Goal: Information Seeking & Learning: Compare options

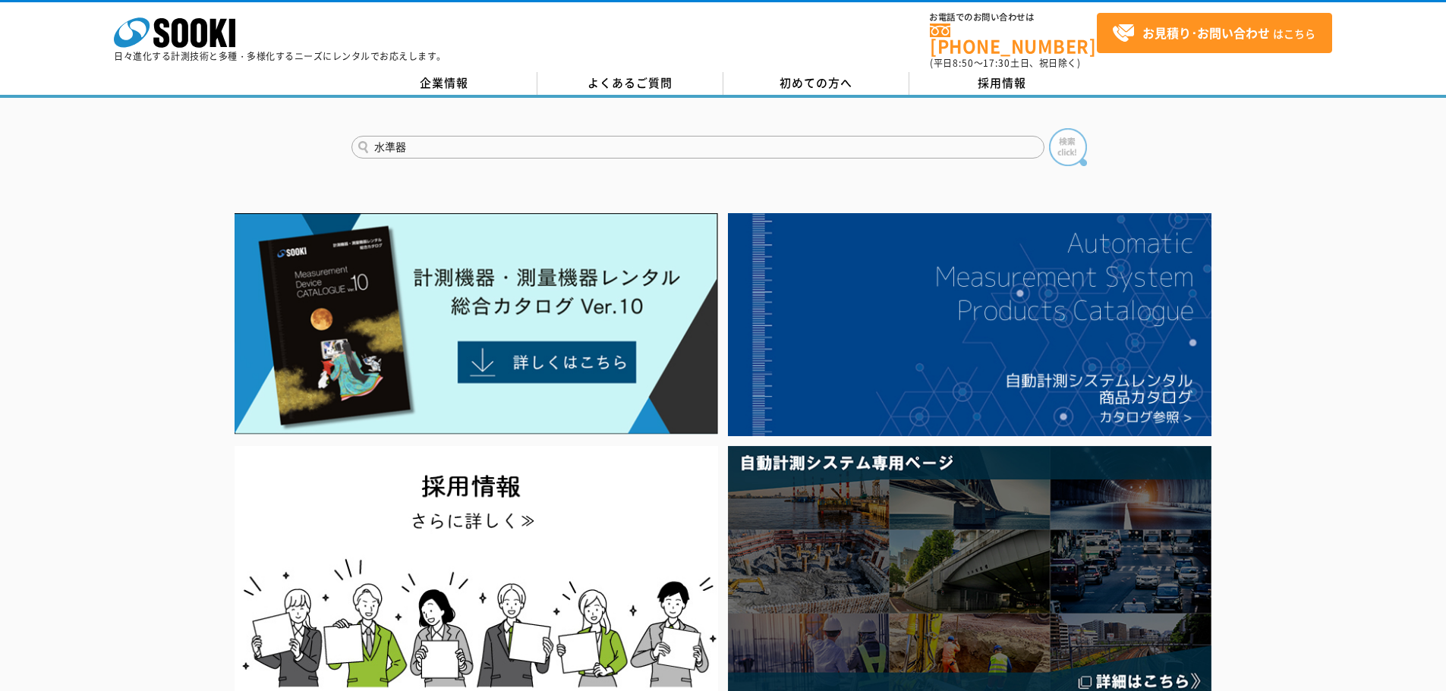
type input "水準器"
click at [1076, 145] on img at bounding box center [1068, 147] width 38 height 38
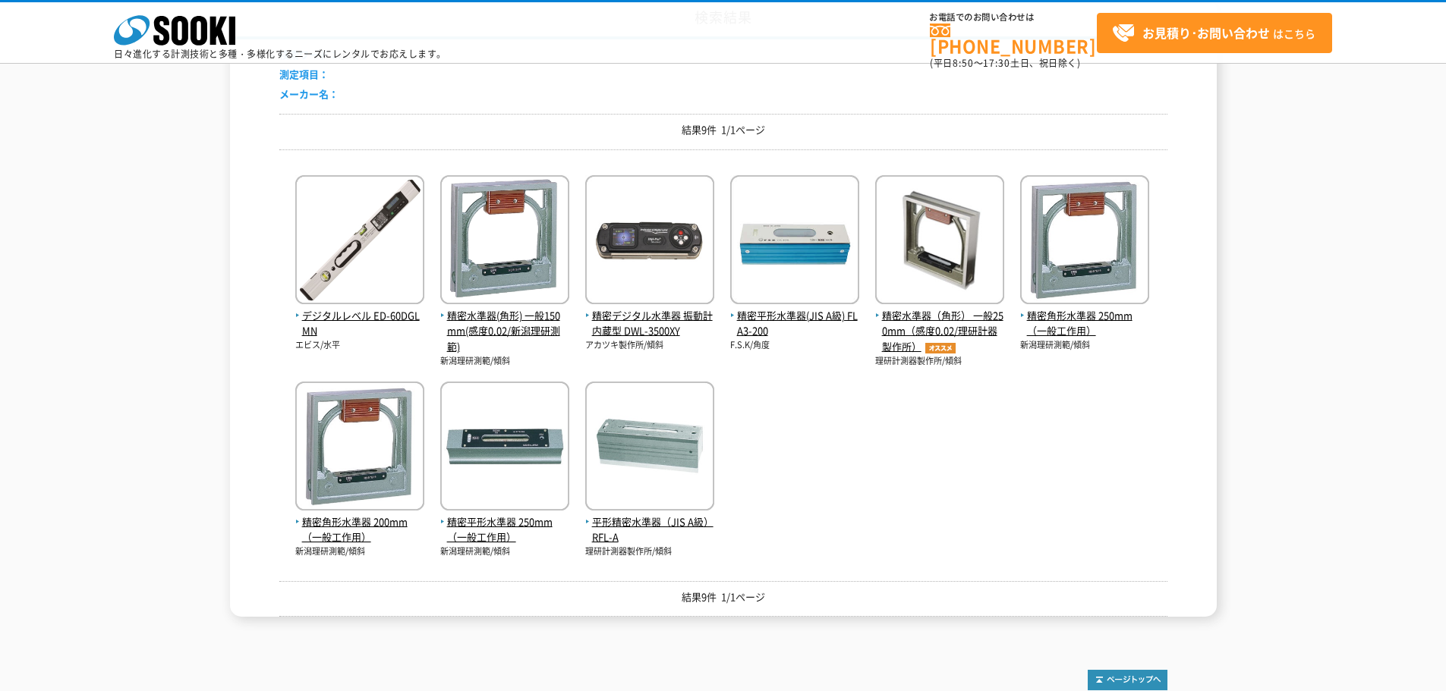
scroll to position [174, 0]
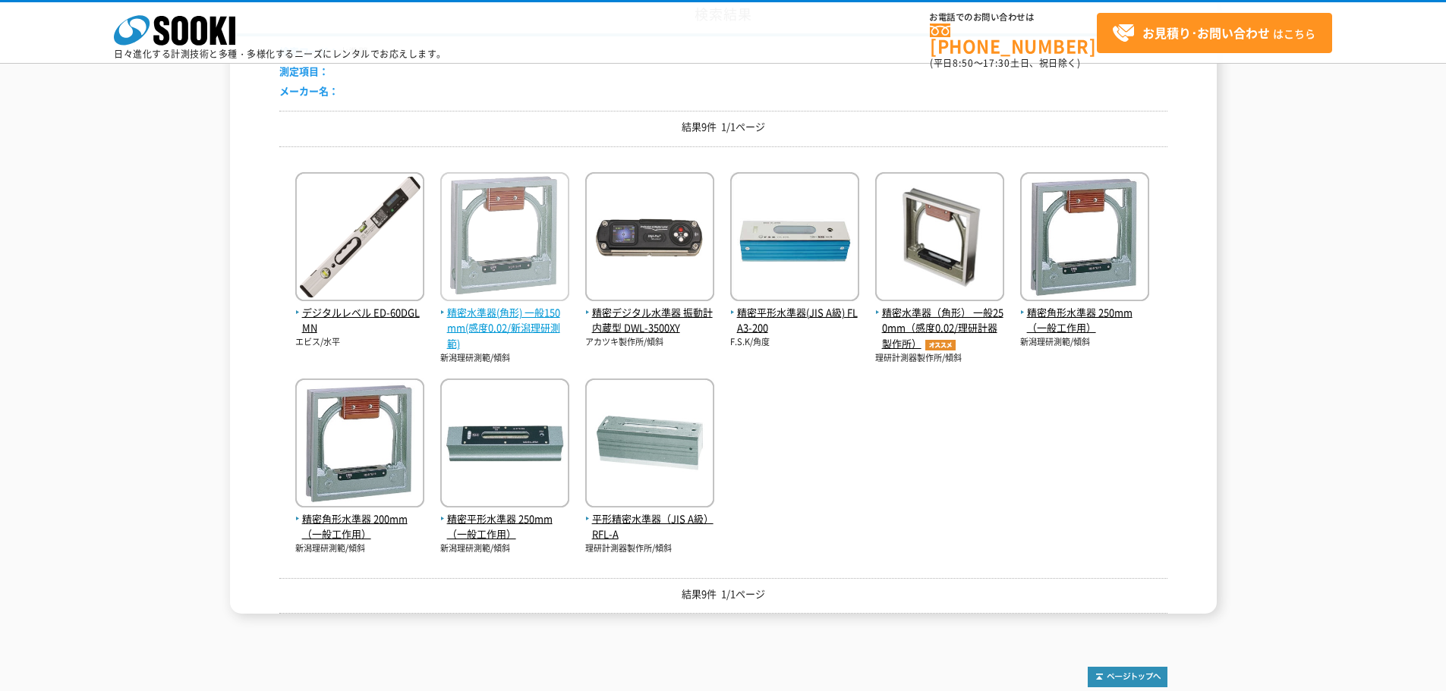
click at [499, 282] on img at bounding box center [504, 238] width 129 height 133
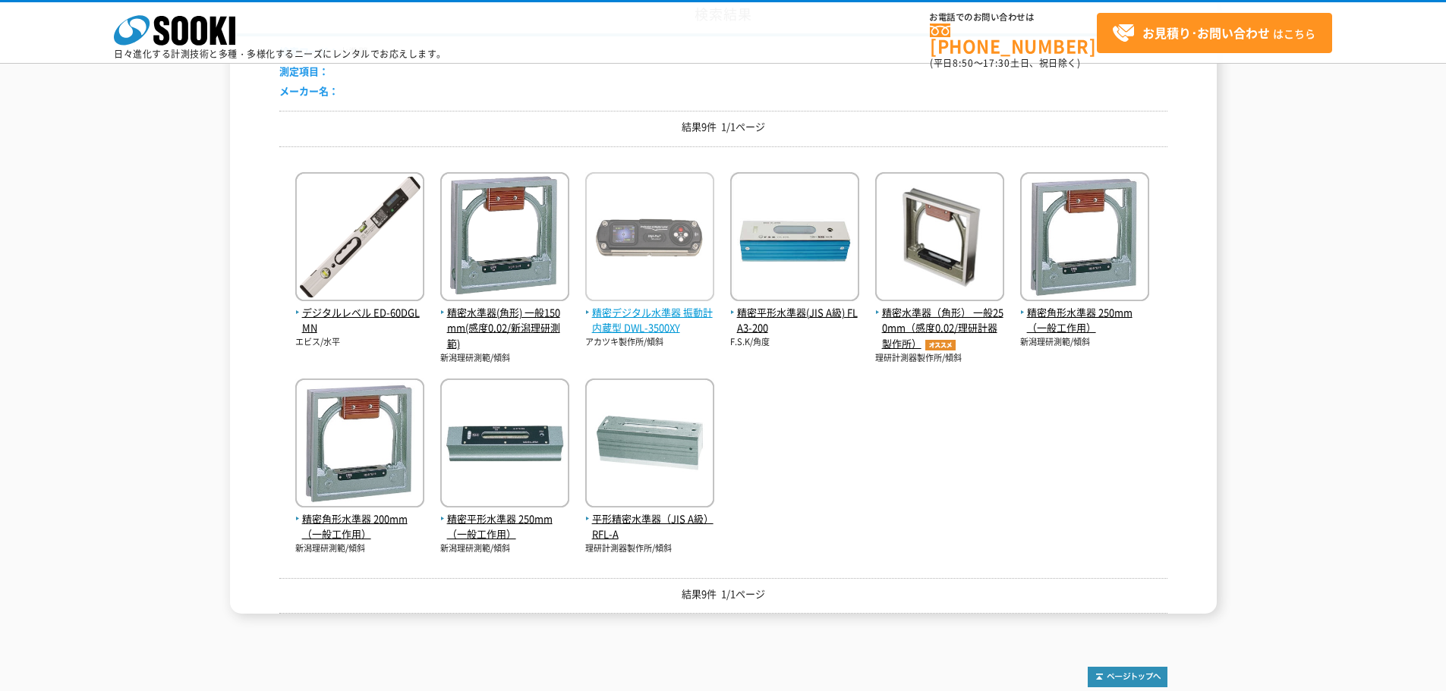
click at [662, 313] on span "精密デジタル水準器 振動計内蔵型 DWL-3500XY" at bounding box center [649, 321] width 129 height 32
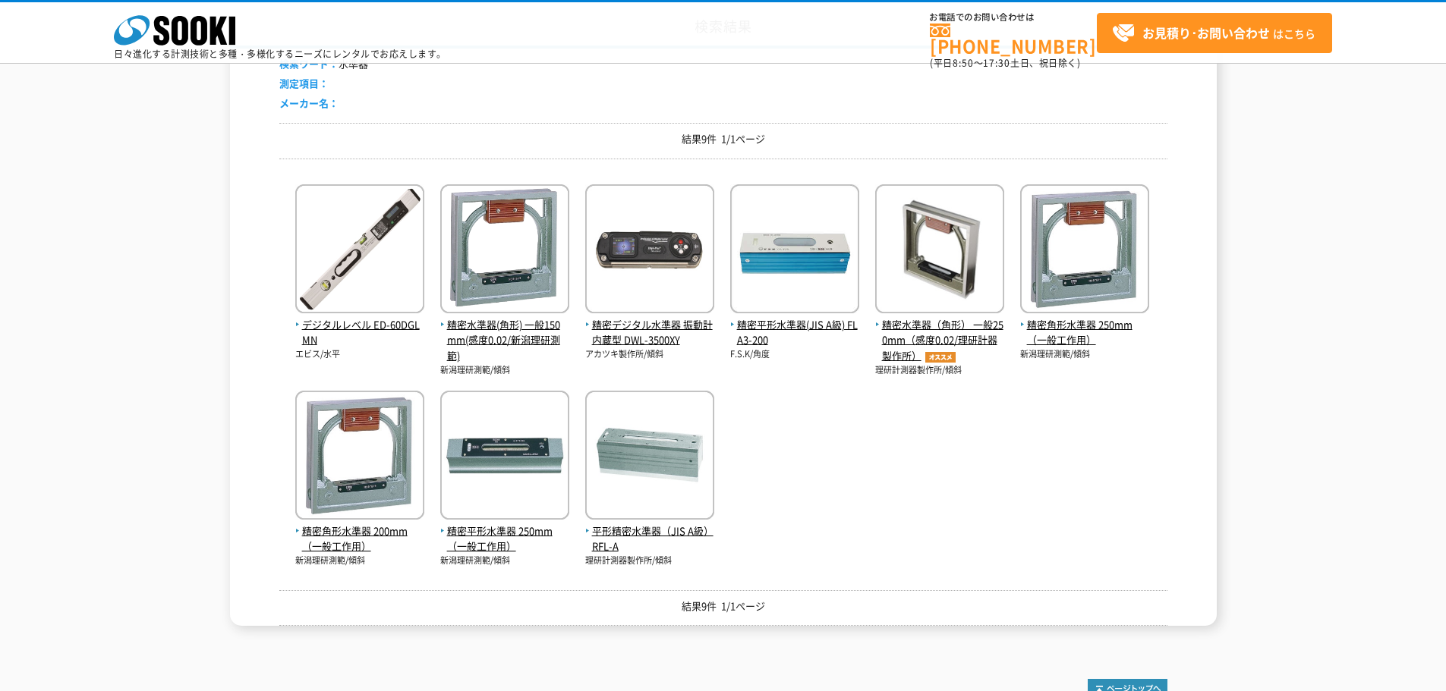
scroll to position [165, 0]
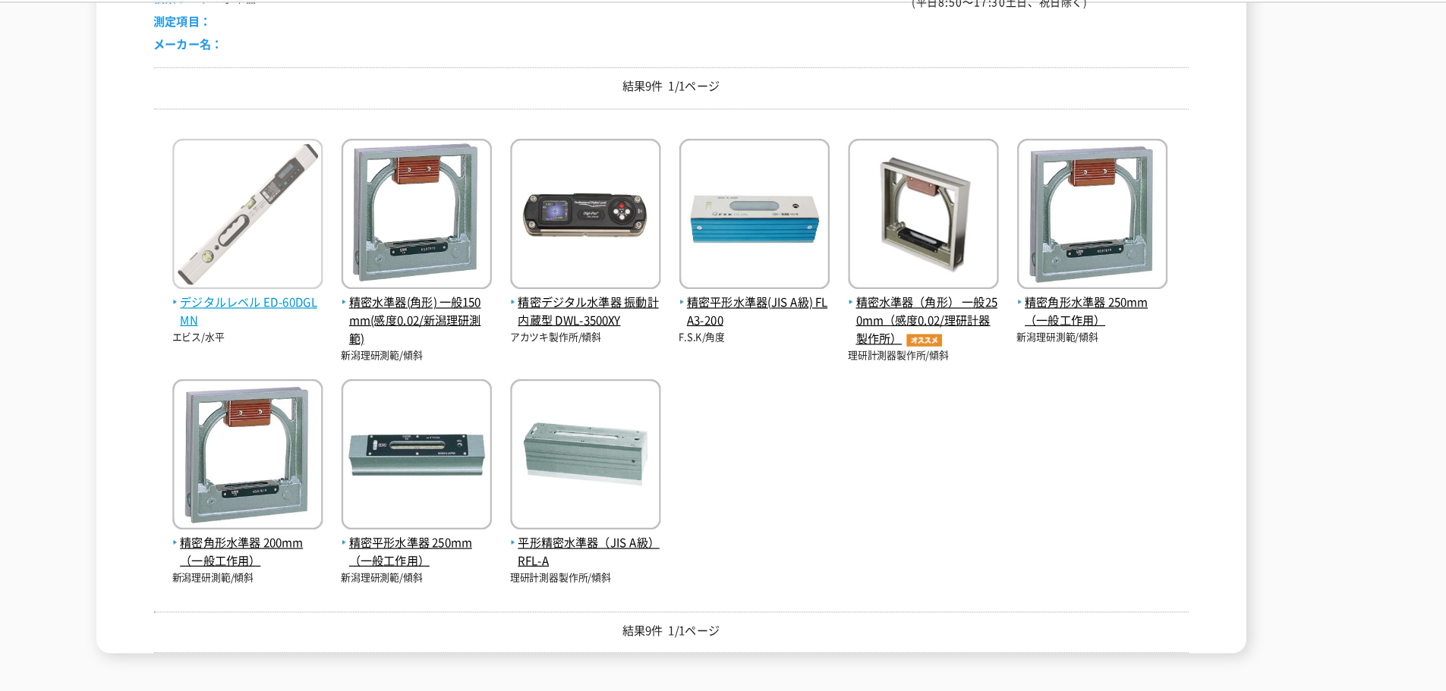
click at [340, 243] on img at bounding box center [359, 247] width 129 height 133
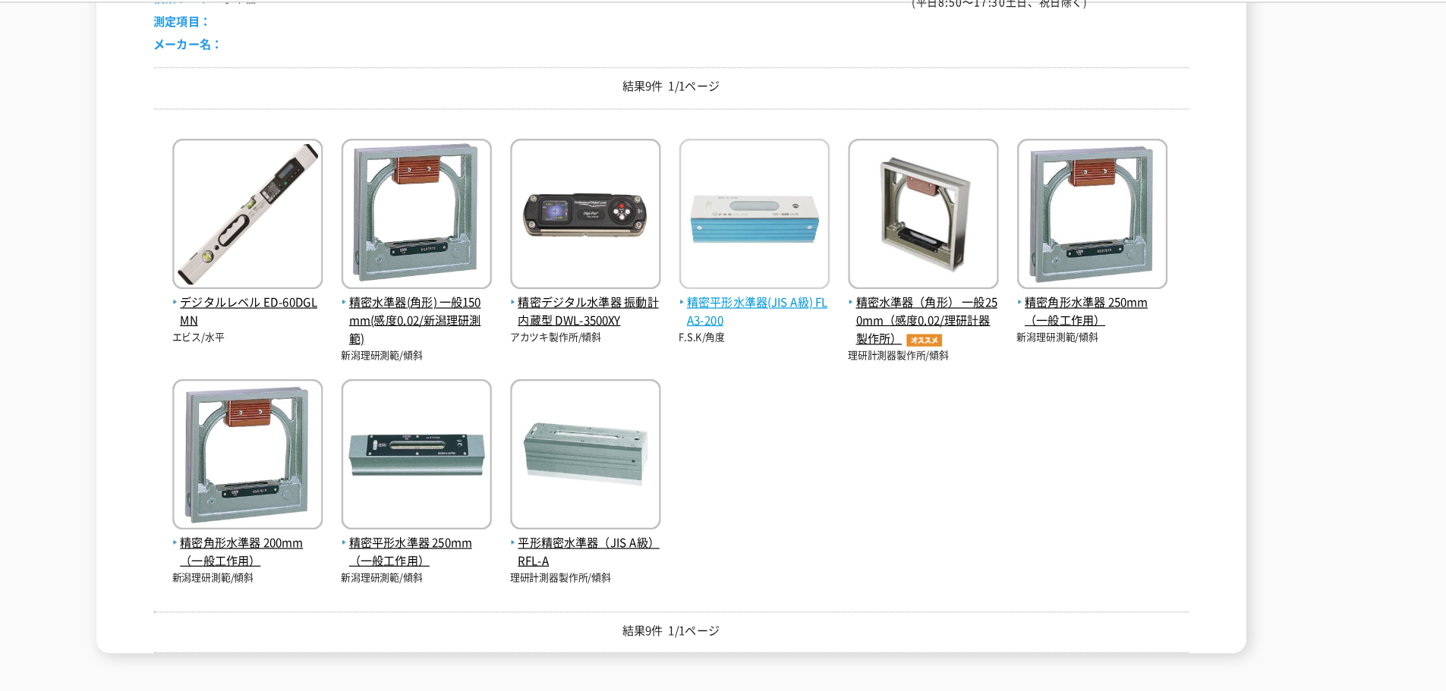
click at [763, 320] on span "精密平形水準器(JIS A級) FLA3-200" at bounding box center [794, 329] width 129 height 32
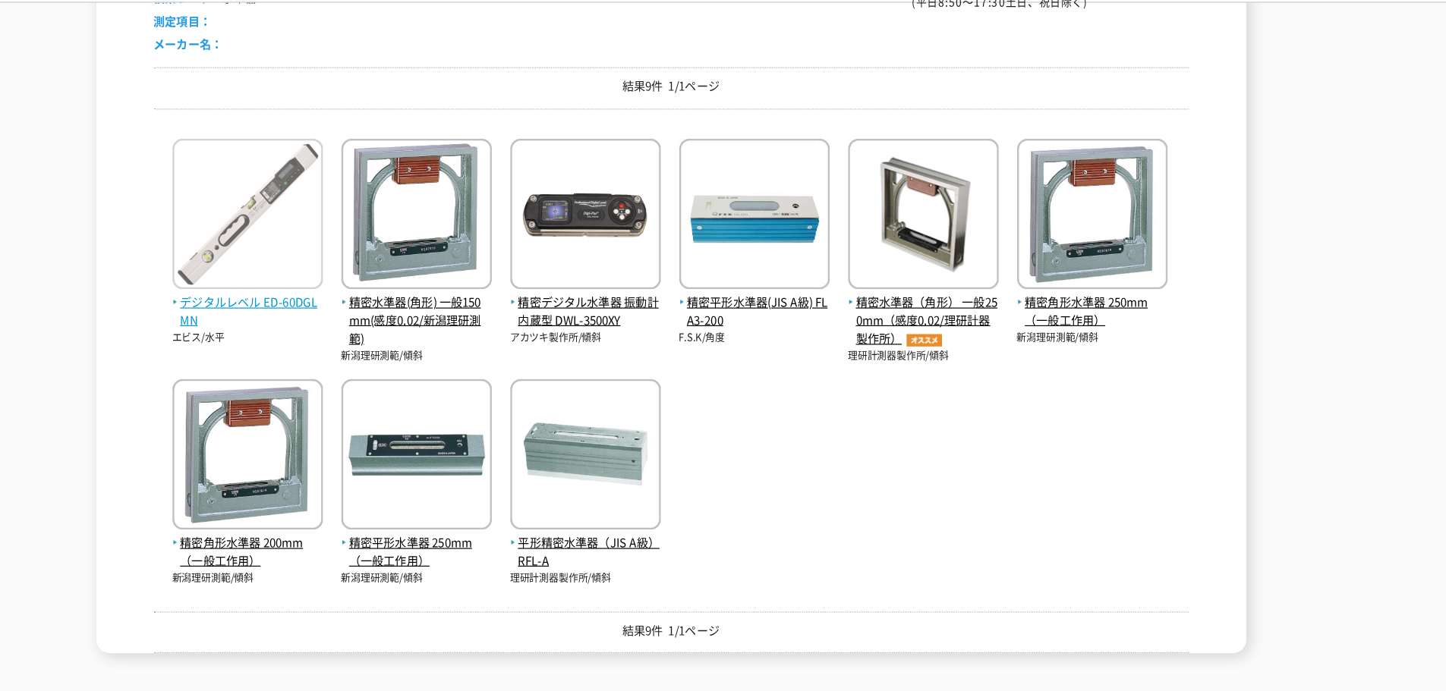
click at [346, 323] on span "デジタルレベル ED-60DGLMN" at bounding box center [359, 329] width 129 height 32
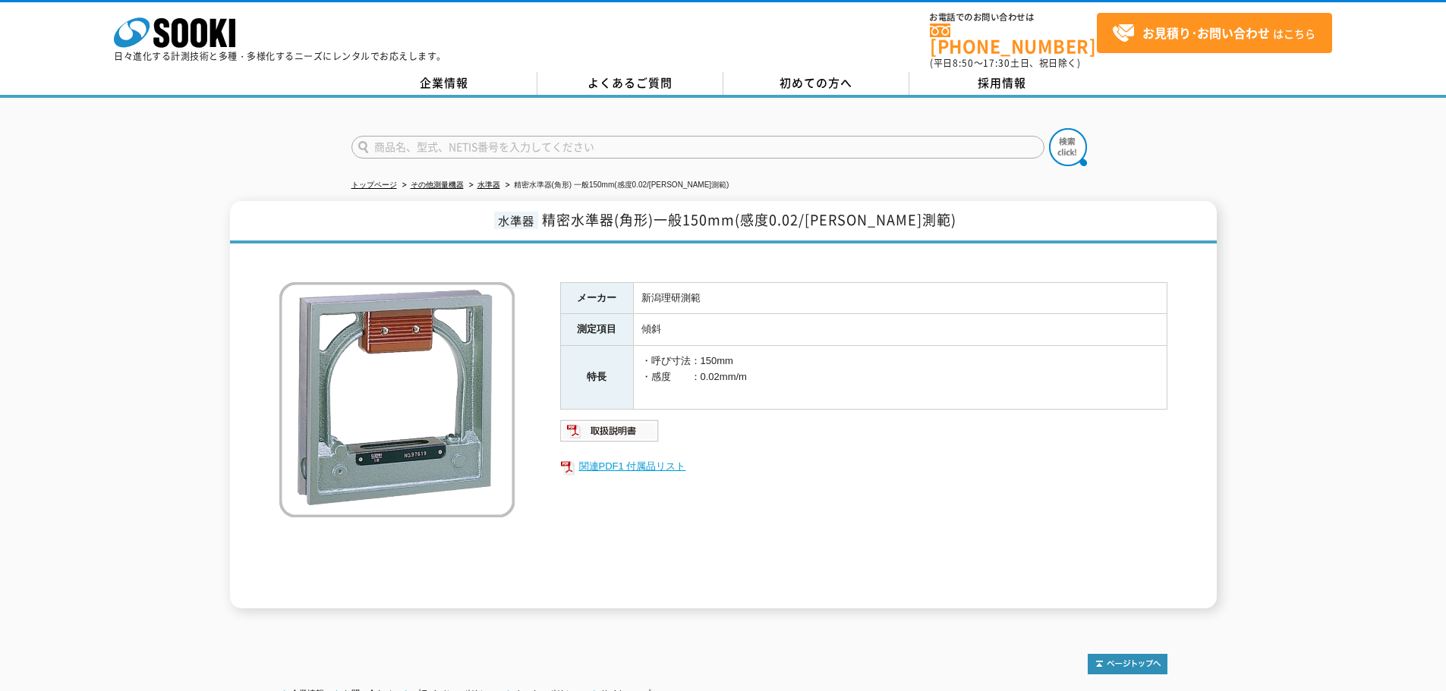
click at [645, 459] on link "関連PDF1 付属品リスト" at bounding box center [863, 467] width 607 height 20
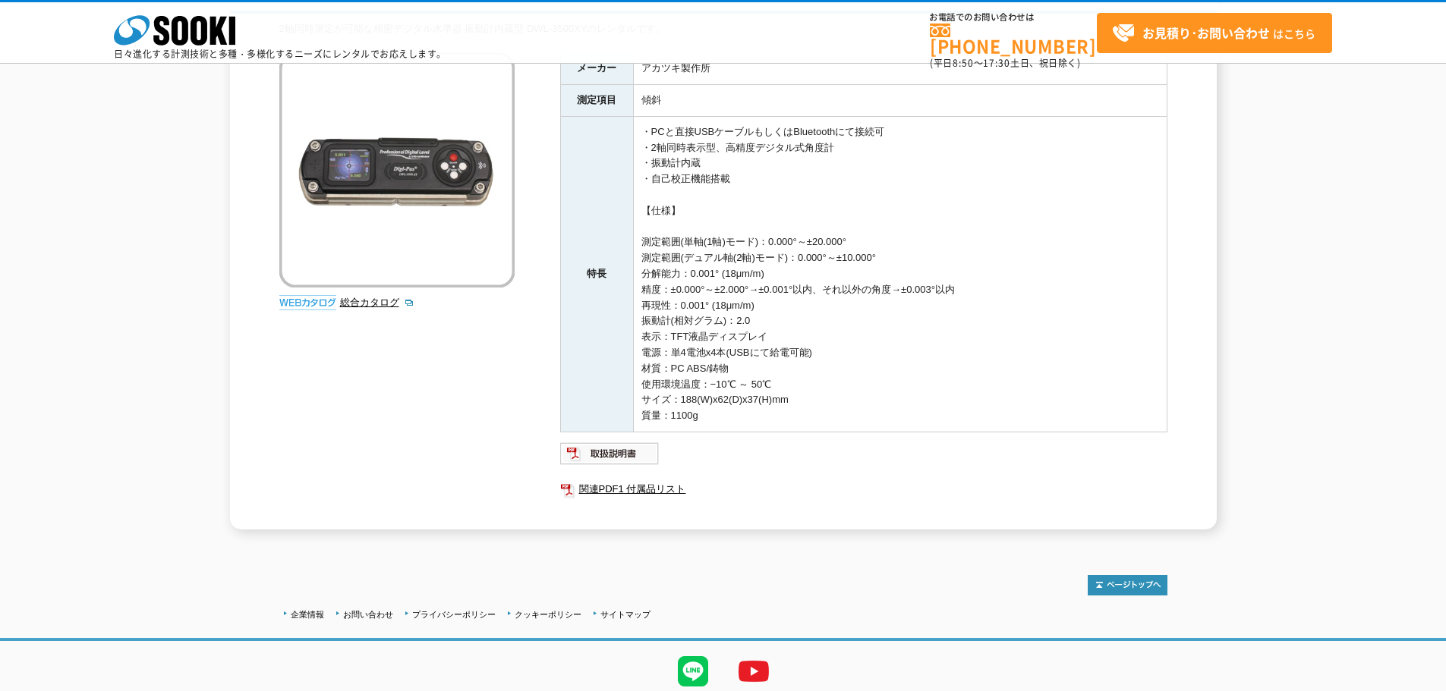
scroll to position [151, 0]
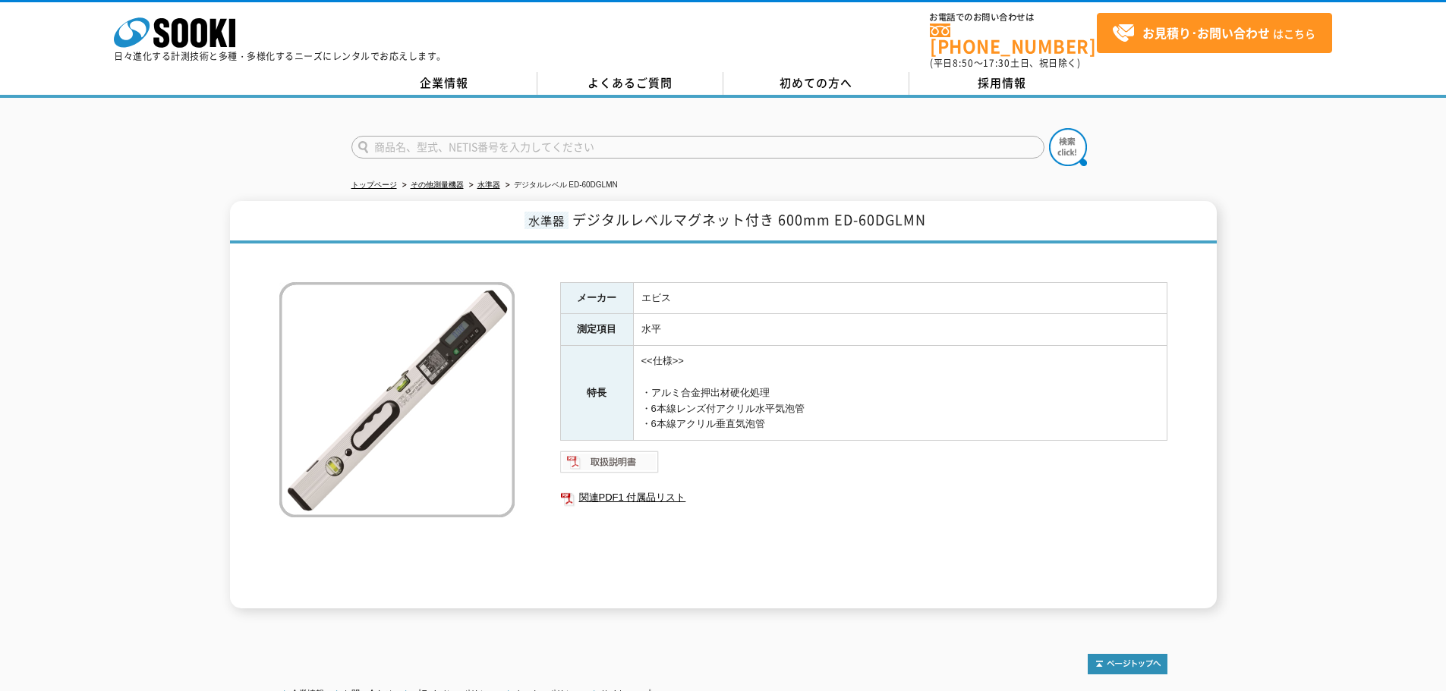
click at [628, 459] on img at bounding box center [609, 462] width 99 height 24
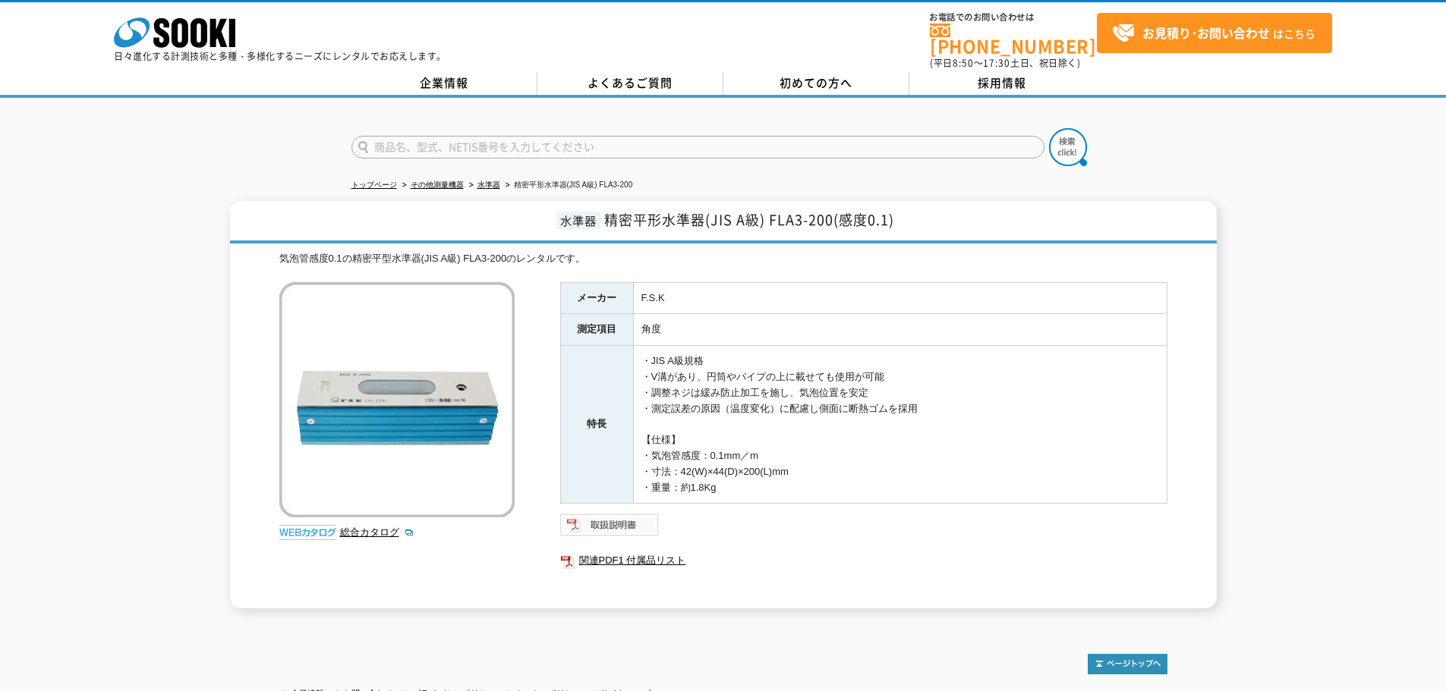
click at [603, 513] on img at bounding box center [609, 525] width 99 height 24
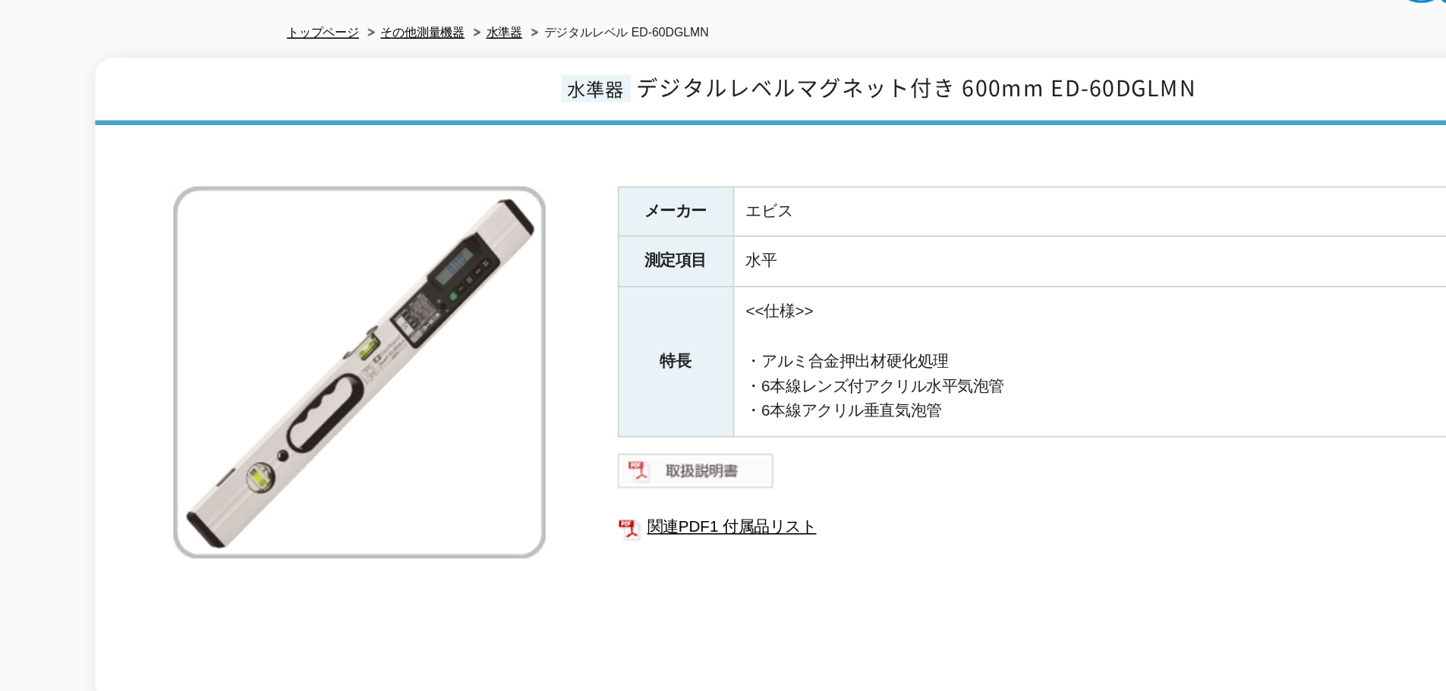
click at [610, 458] on img at bounding box center [609, 462] width 99 height 24
click at [602, 489] on link "関連PDF1 付属品リスト" at bounding box center [863, 498] width 607 height 20
